Goal: Information Seeking & Learning: Learn about a topic

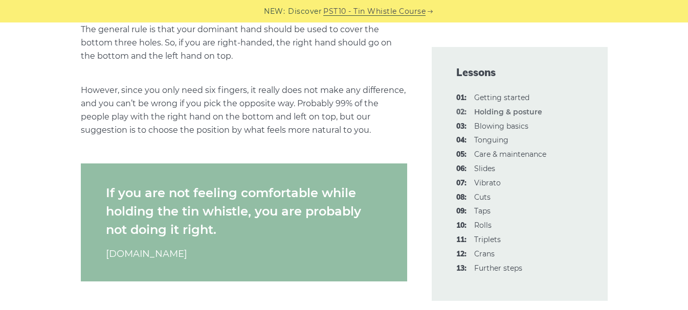
scroll to position [1040, 0]
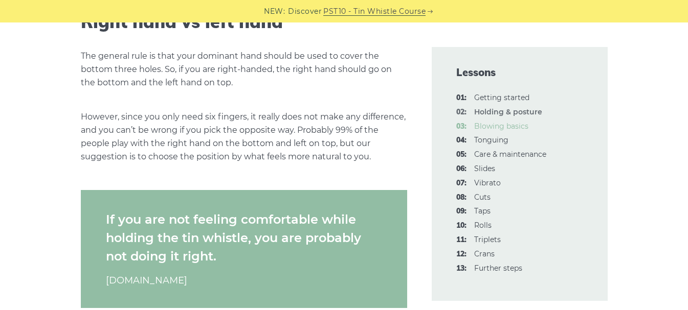
click at [487, 128] on link "03: Blowing basics" at bounding box center [501, 126] width 54 height 9
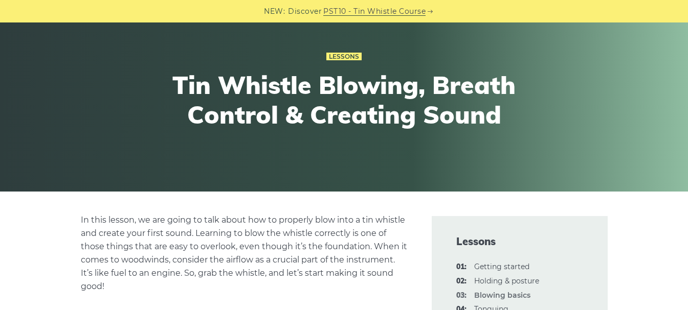
scroll to position [86, 0]
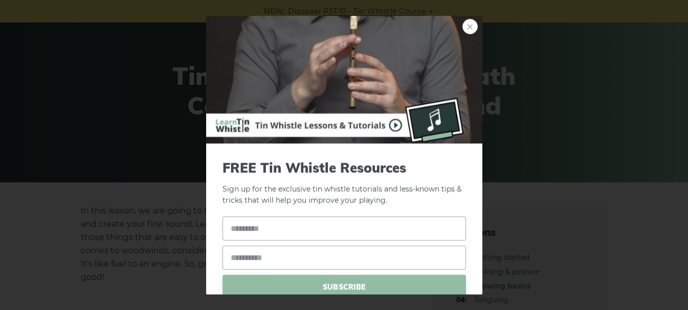
click at [464, 28] on link "×" at bounding box center [469, 25] width 15 height 15
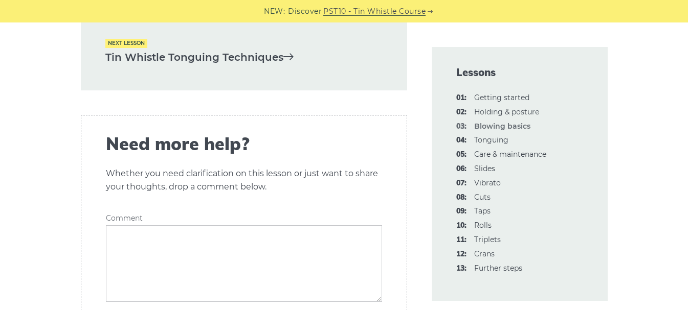
scroll to position [2231, 0]
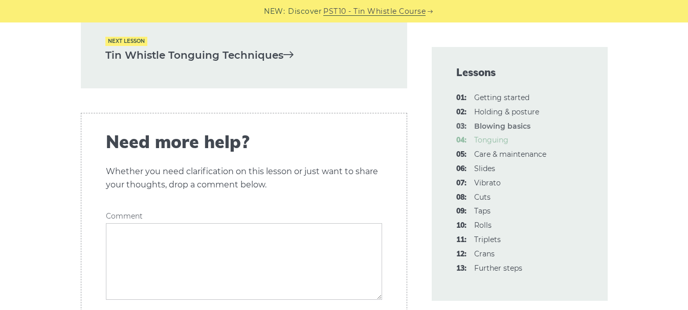
click at [500, 141] on link "04: Tonguing" at bounding box center [491, 140] width 34 height 9
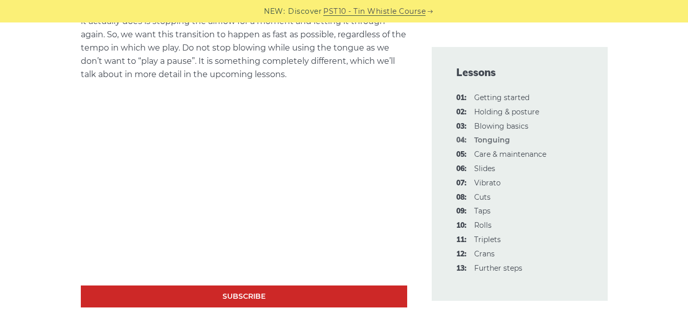
scroll to position [761, 0]
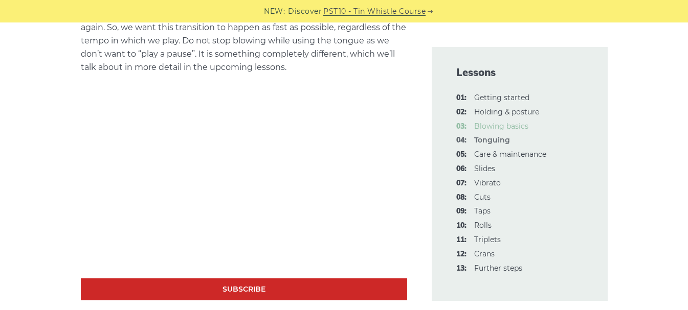
click at [484, 123] on link "03: Blowing basics" at bounding box center [501, 126] width 54 height 9
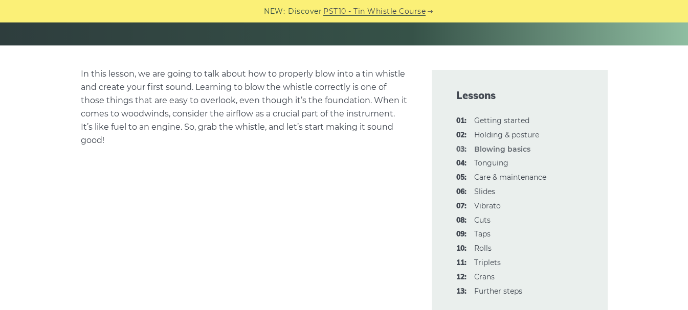
scroll to position [224, 0]
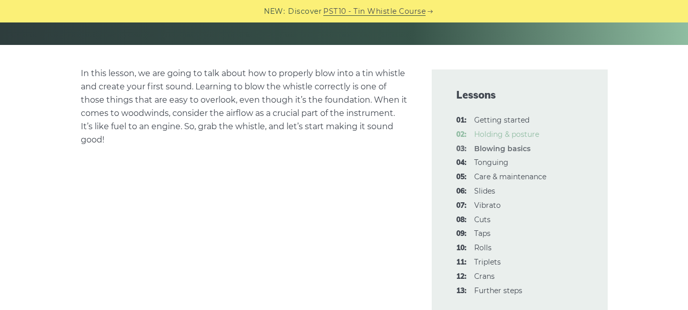
click at [492, 132] on link "02: Holding & posture" at bounding box center [506, 134] width 65 height 9
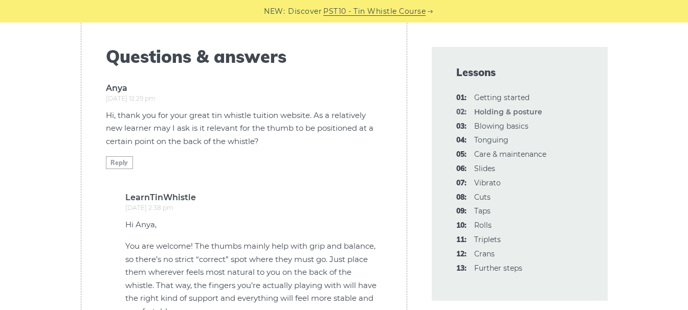
scroll to position [2137, 0]
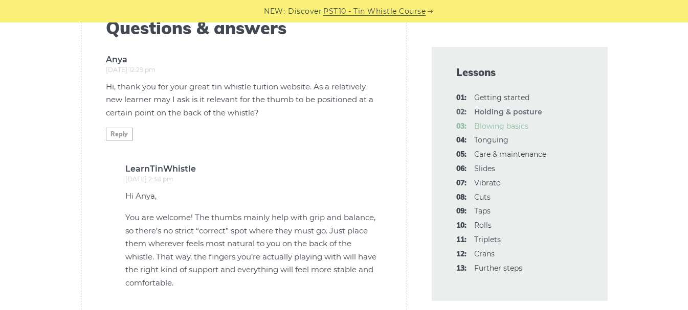
click at [479, 123] on link "03: Blowing basics" at bounding box center [501, 126] width 54 height 9
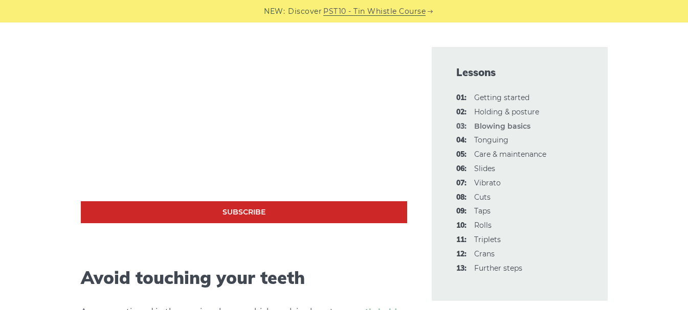
scroll to position [430, 0]
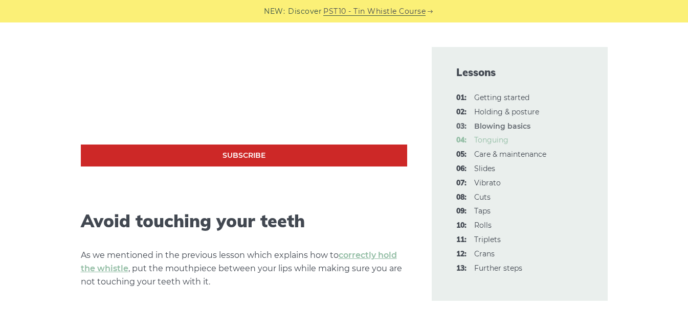
click at [502, 139] on link "04: Tonguing" at bounding box center [491, 140] width 34 height 9
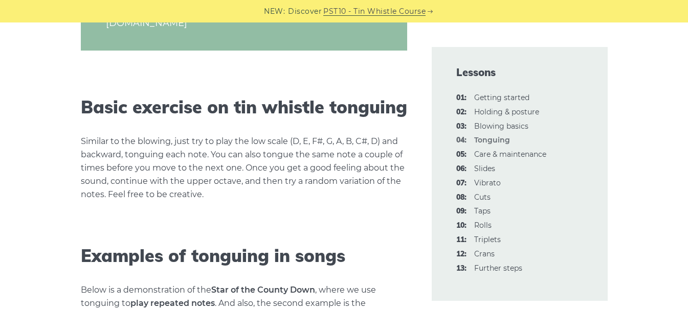
scroll to position [1162, 0]
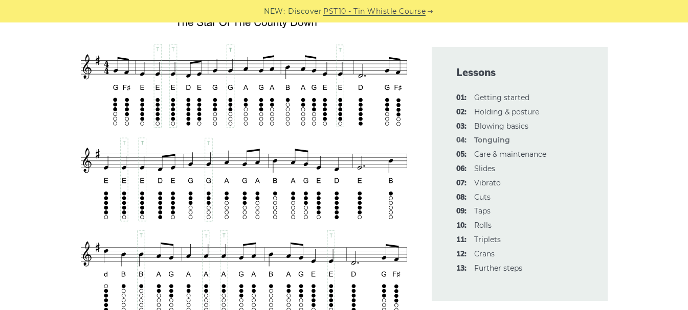
scroll to position [1842, 0]
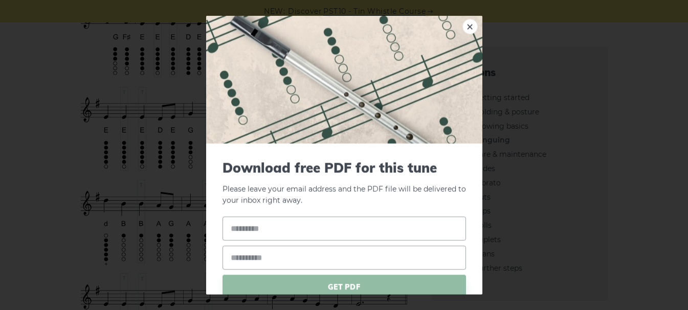
drag, startPoint x: 330, startPoint y: 81, endPoint x: 172, endPoint y: 83, distance: 158.6
click at [172, 83] on div "× Download free PDF for this tune Please leave your email address and the PDF f…" at bounding box center [344, 155] width 688 height 310
click at [463, 23] on link "×" at bounding box center [469, 25] width 15 height 15
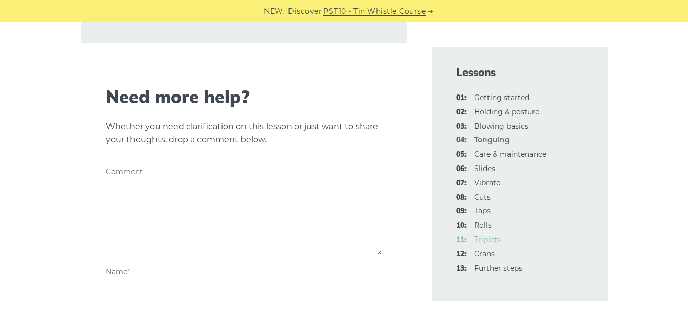
scroll to position [3461, 0]
click at [515, 272] on link "13: Further steps" at bounding box center [498, 268] width 48 height 9
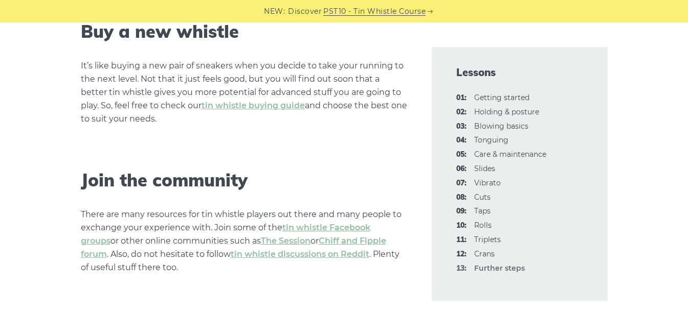
scroll to position [1489, 0]
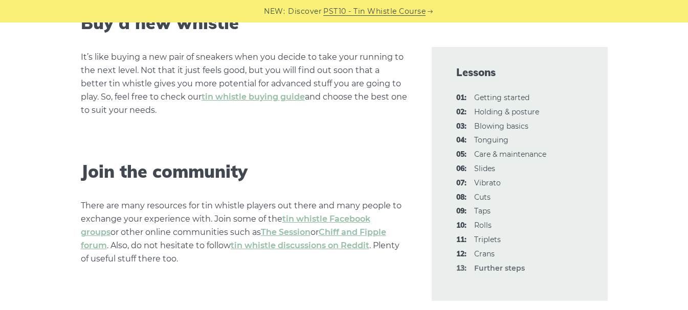
click at [508, 249] on li "12: Crans" at bounding box center [519, 255] width 127 height 12
click at [483, 243] on link "11: Triplets" at bounding box center [487, 239] width 27 height 9
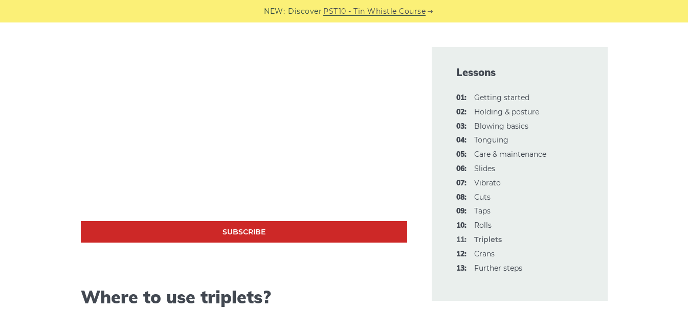
scroll to position [674, 0]
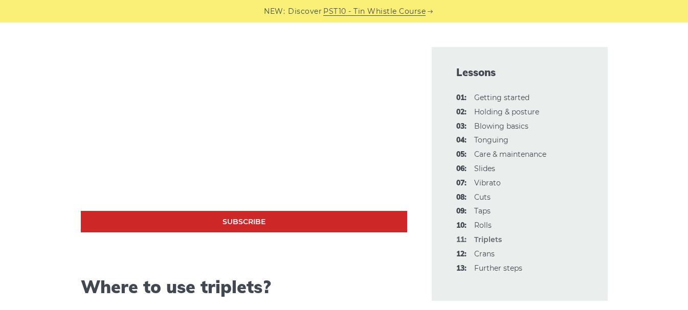
click at [491, 93] on li "01: Getting started" at bounding box center [519, 98] width 127 height 12
click at [493, 97] on link "01: Getting started" at bounding box center [501, 97] width 55 height 9
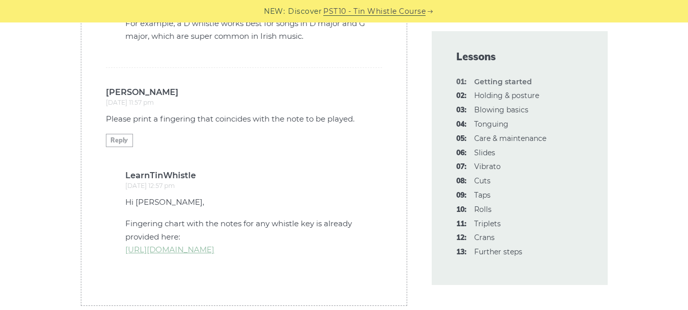
scroll to position [2982, 0]
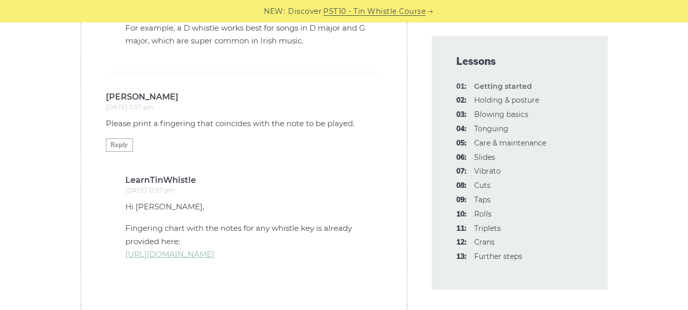
click at [507, 109] on li "03: Blowing basics" at bounding box center [519, 115] width 127 height 12
click at [505, 104] on link "02: Holding & posture" at bounding box center [506, 100] width 65 height 9
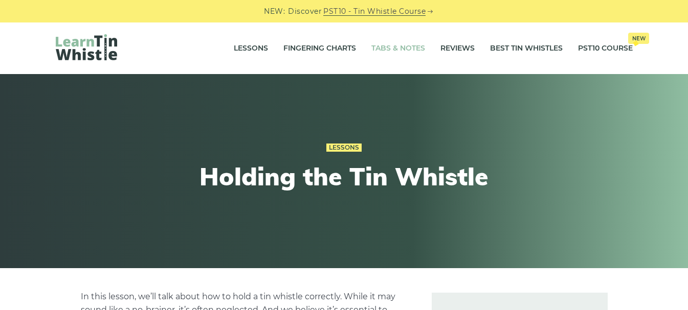
click at [395, 52] on link "Tabs & Notes" at bounding box center [398, 49] width 54 height 26
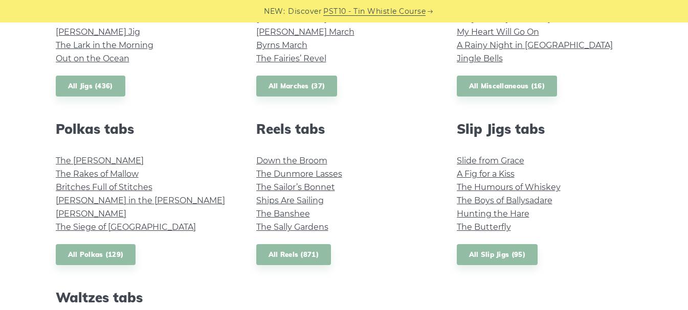
scroll to position [654, 0]
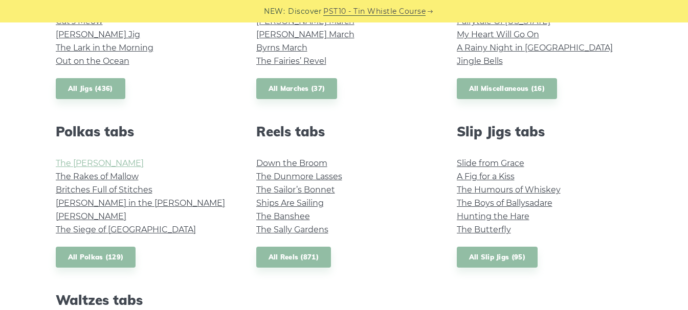
click at [92, 164] on link "The Kerry Polka" at bounding box center [100, 164] width 88 height 10
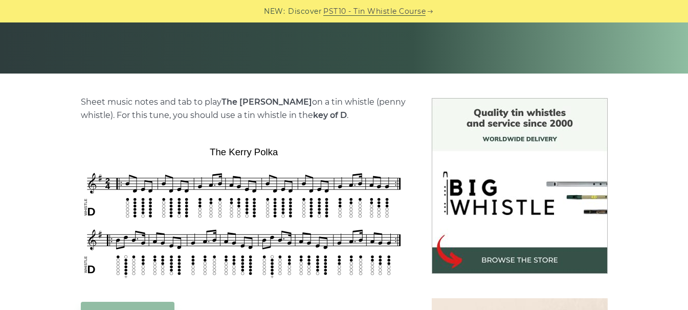
scroll to position [168, 0]
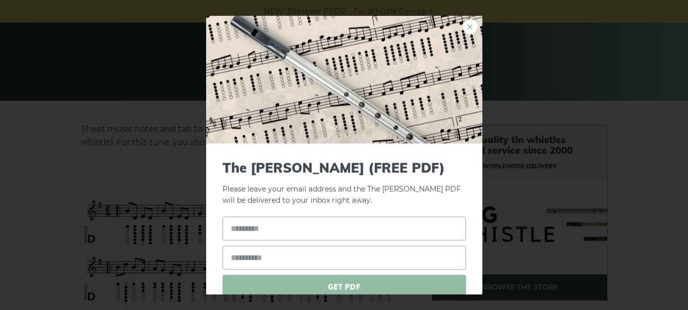
click at [468, 25] on link "×" at bounding box center [469, 25] width 15 height 15
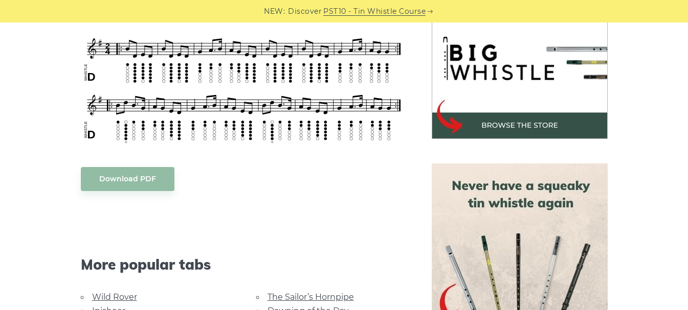
scroll to position [336, 0]
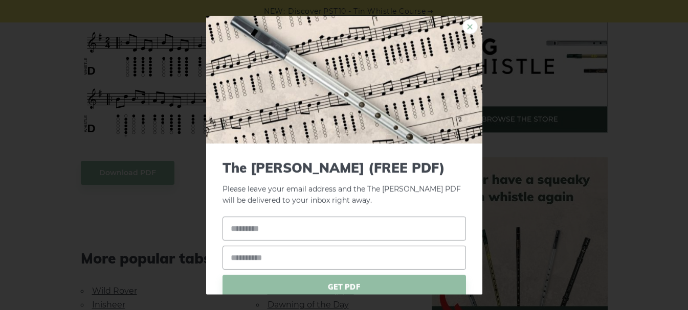
click at [462, 28] on link "×" at bounding box center [469, 25] width 15 height 15
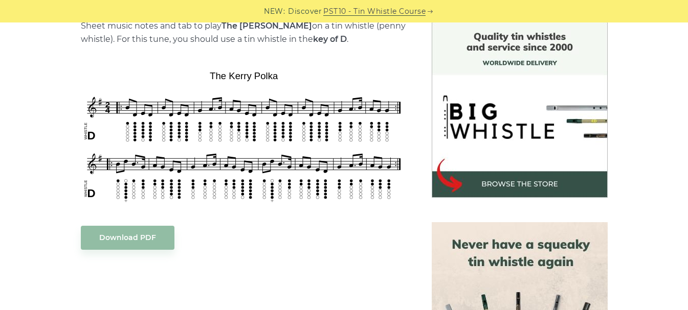
scroll to position [264, 0]
